Goal: Information Seeking & Learning: Learn about a topic

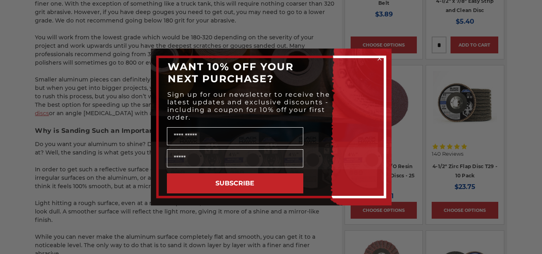
scroll to position [815, 0]
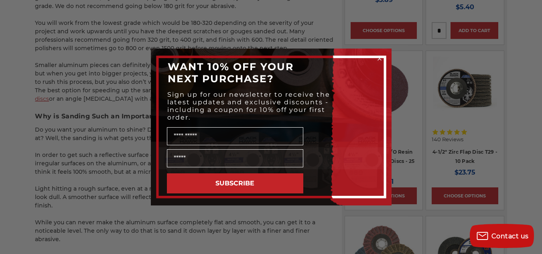
click at [157, 198] on form "WANT 10% OFF YOUR NEXT PURCHASE? Sign up for our newsletter to receive the late…" at bounding box center [271, 127] width 241 height 157
click at [379, 59] on circle "Close dialog" at bounding box center [380, 59] width 8 height 8
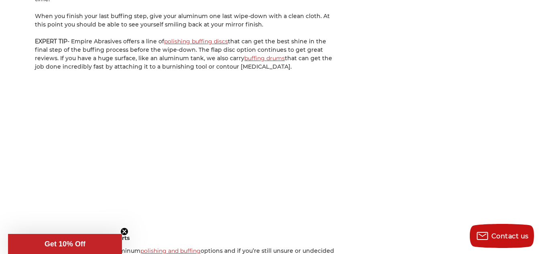
scroll to position [1408, 0]
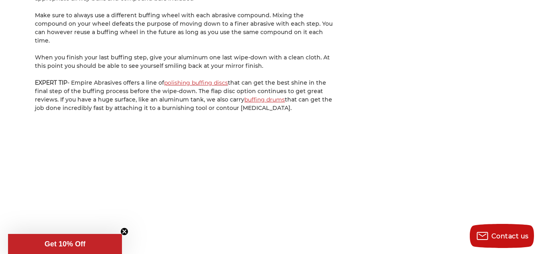
scroll to position [1404, 0]
